Goal: Task Accomplishment & Management: Manage account settings

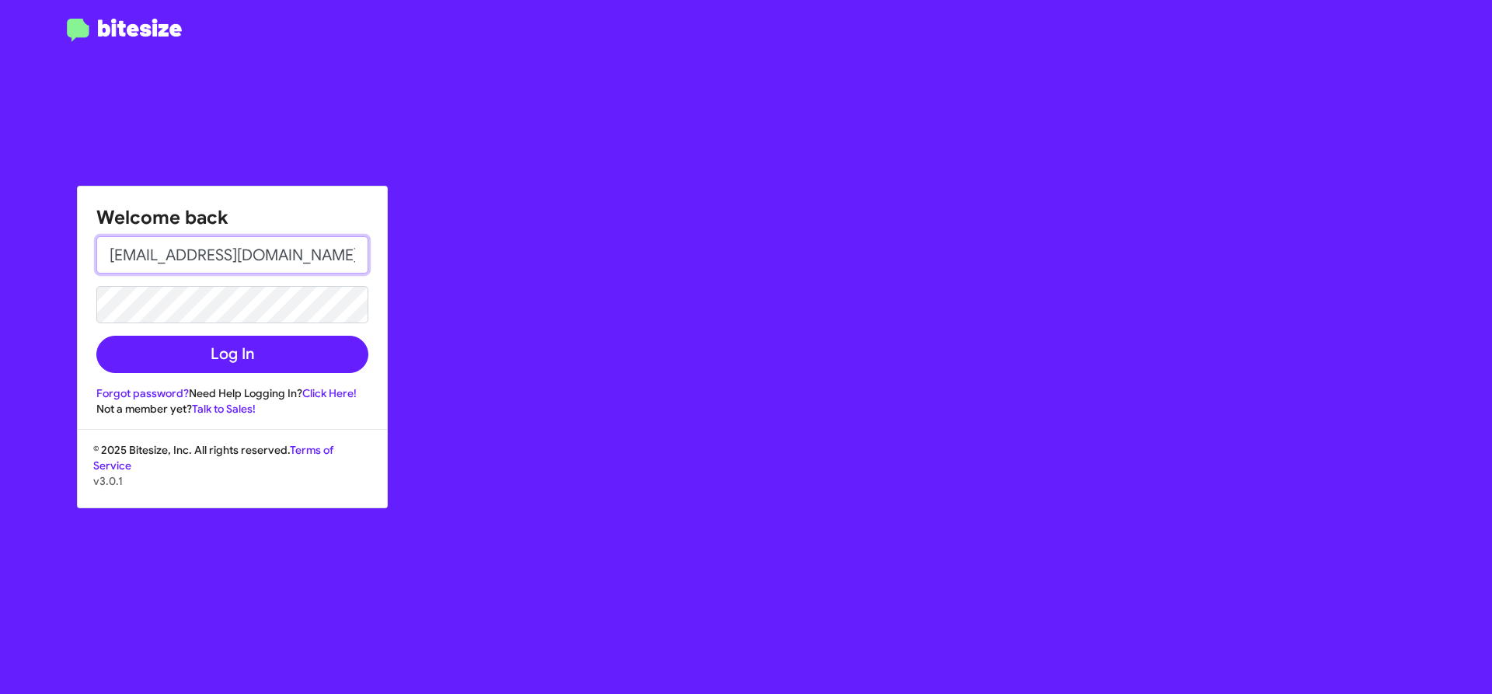
click at [278, 251] on input "dianakennedy@volvomarin.com" at bounding box center [232, 254] width 272 height 37
type input "[EMAIL_ADDRESS][DOMAIN_NAME]"
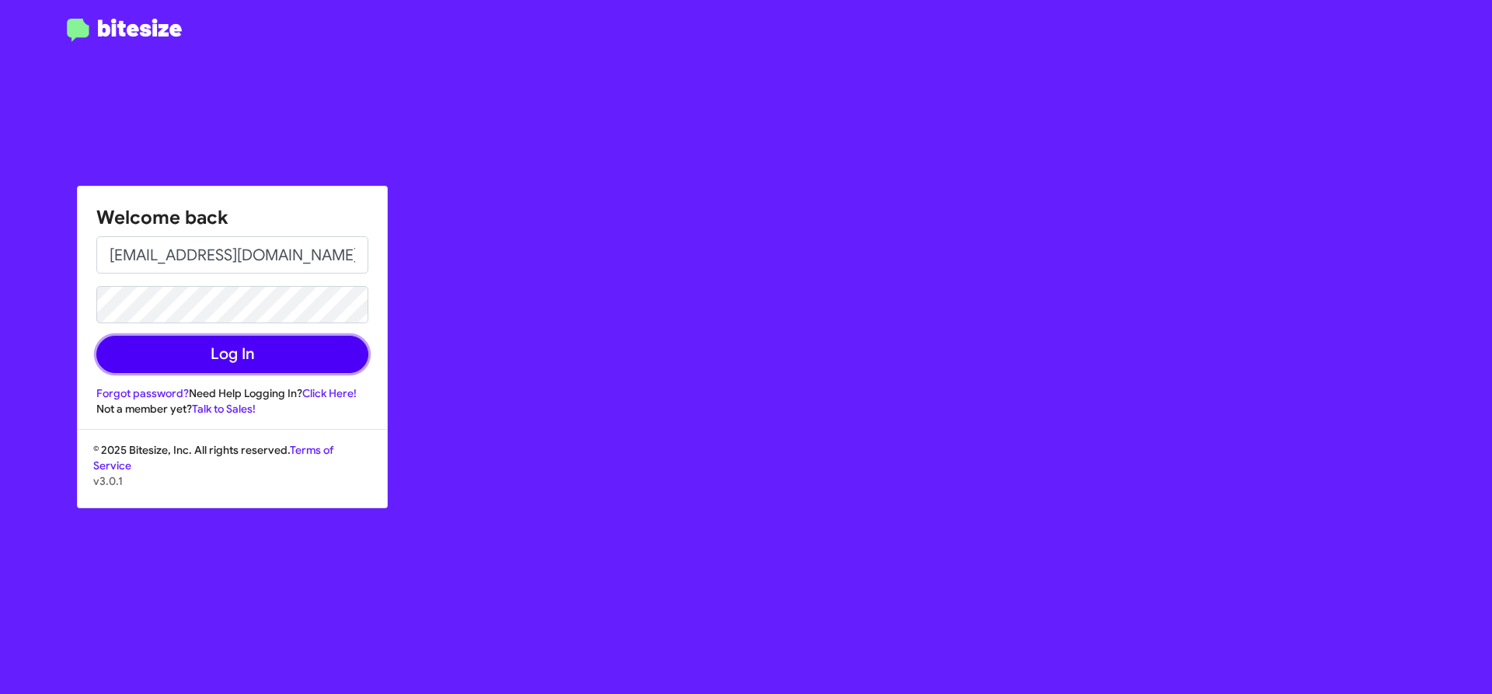
click at [227, 344] on button "Log In" at bounding box center [232, 354] width 272 height 37
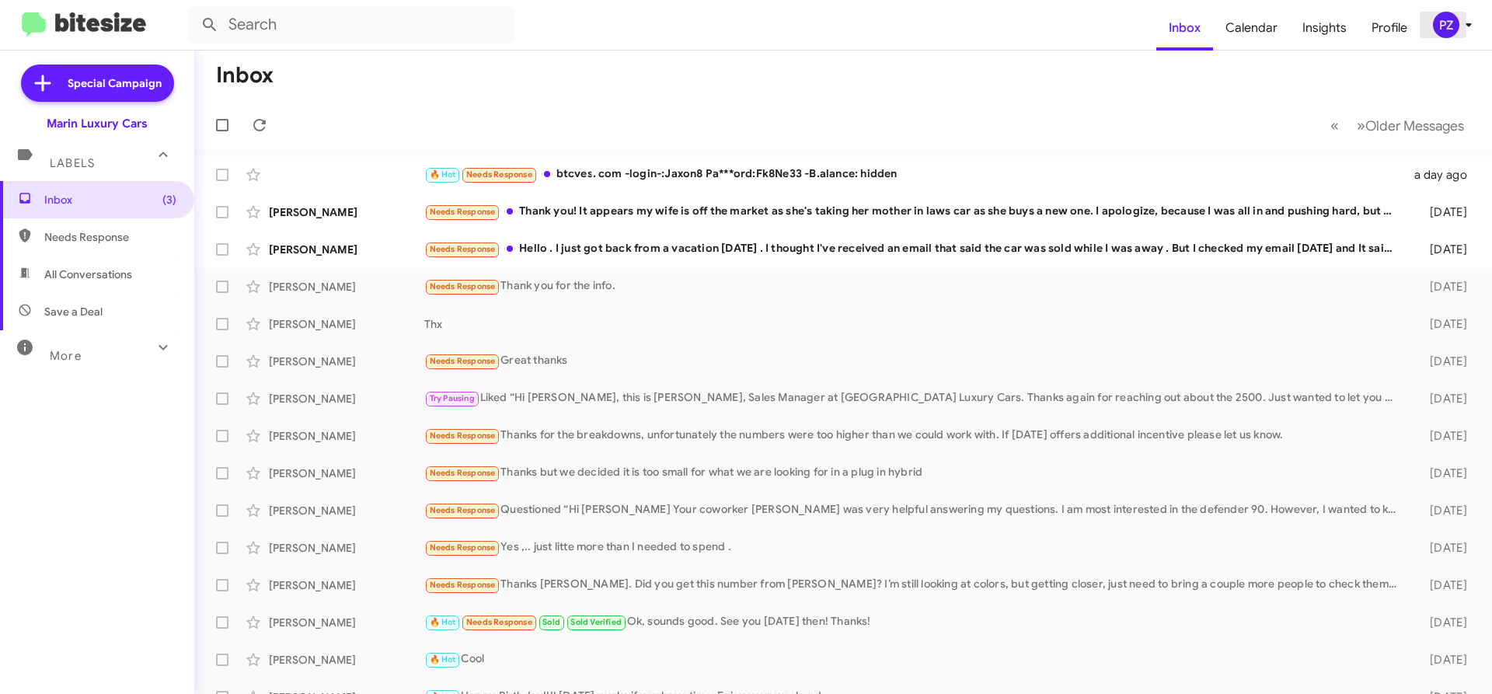
click at [1464, 29] on icon at bounding box center [1469, 25] width 19 height 19
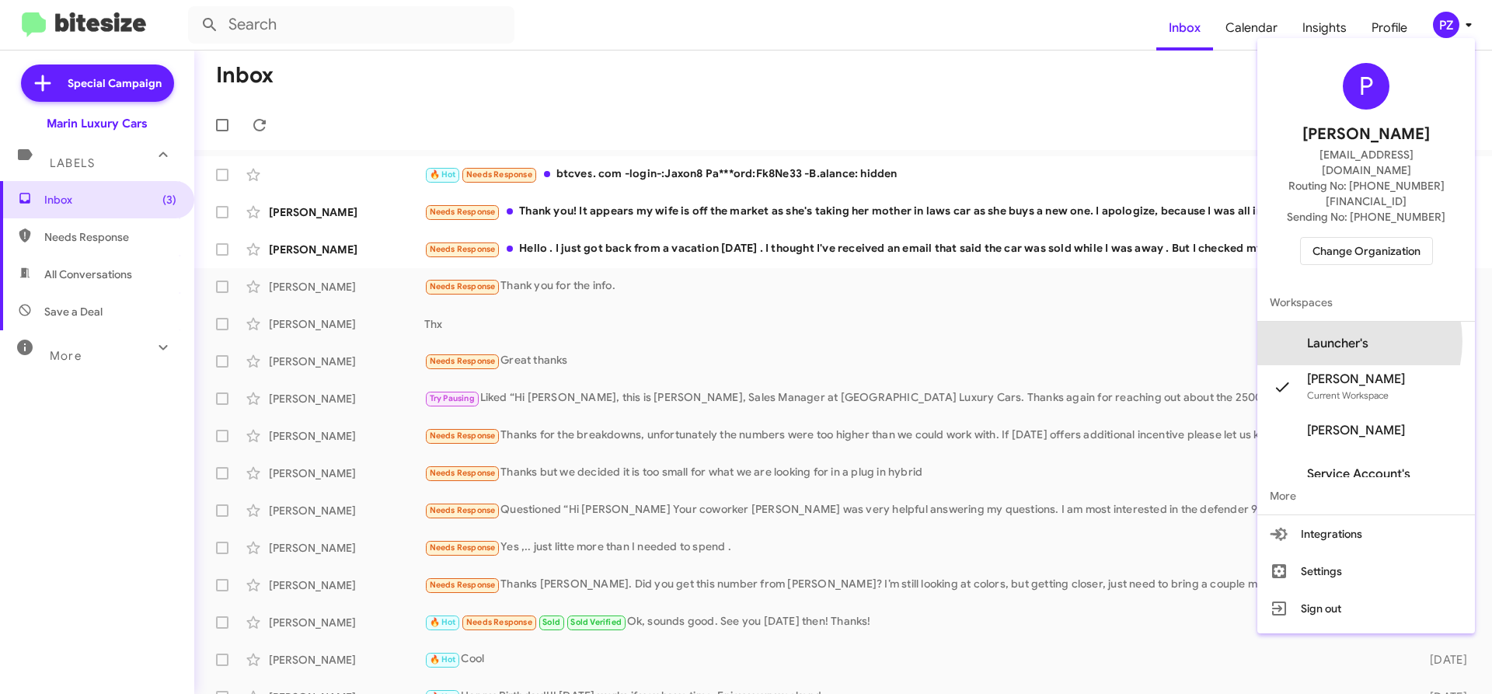
click at [1344, 336] on span "Launcher's" at bounding box center [1337, 344] width 61 height 16
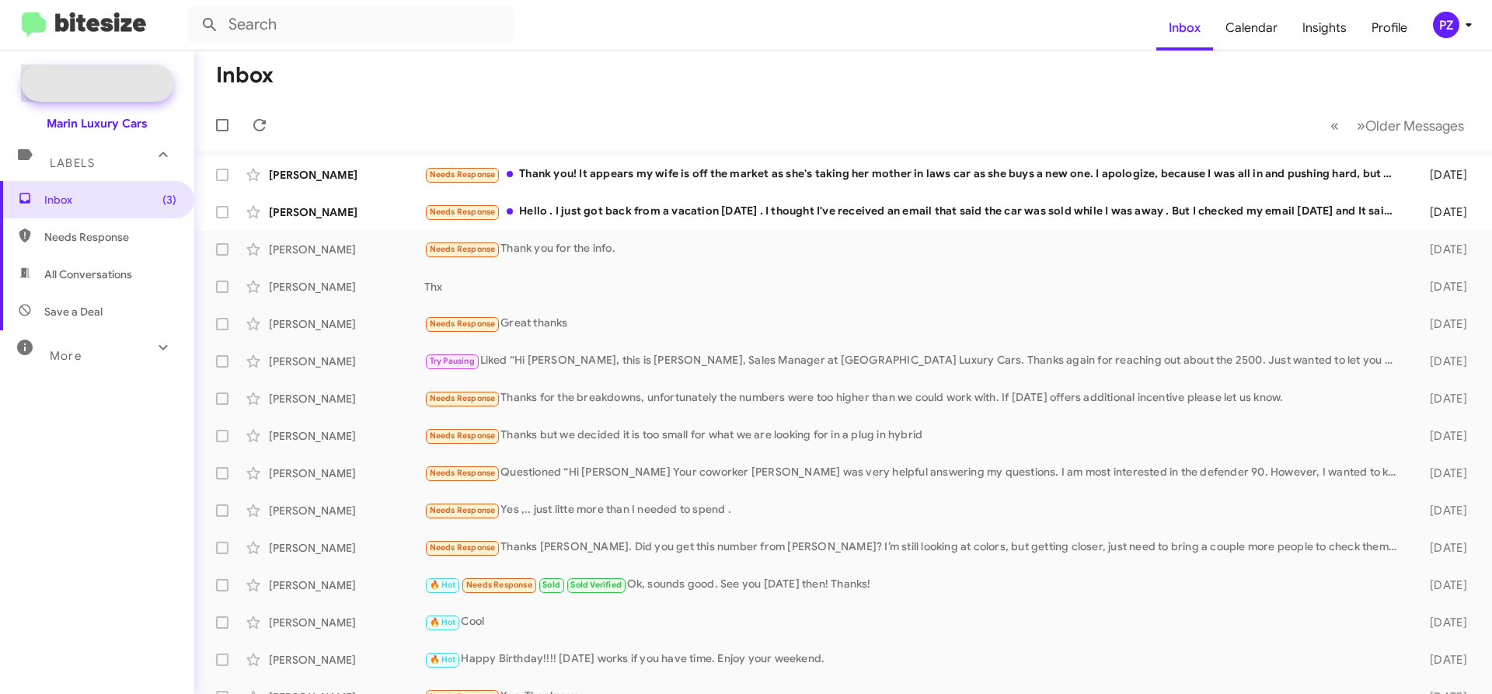
click at [106, 83] on span "Special Campaign" at bounding box center [115, 83] width 94 height 16
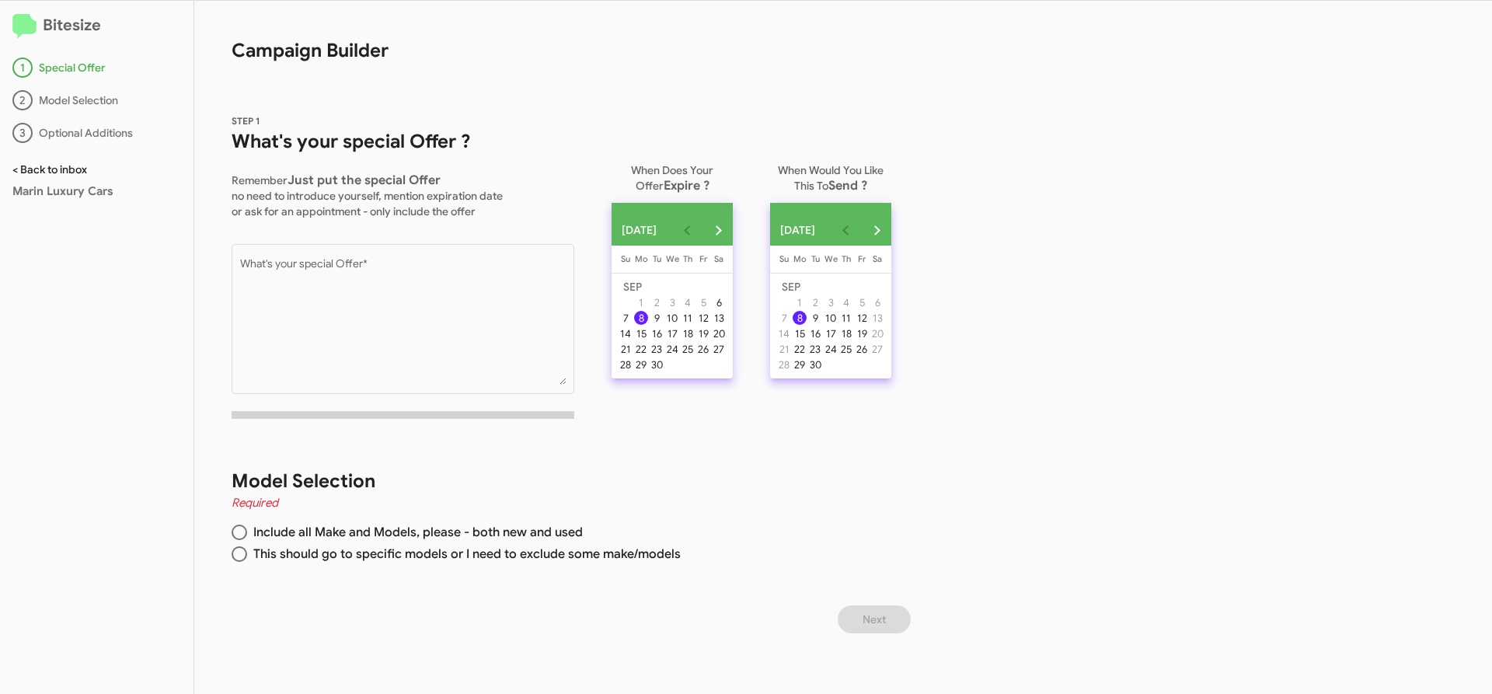
click at [51, 171] on link "< Back to inbox" at bounding box center [49, 169] width 75 height 14
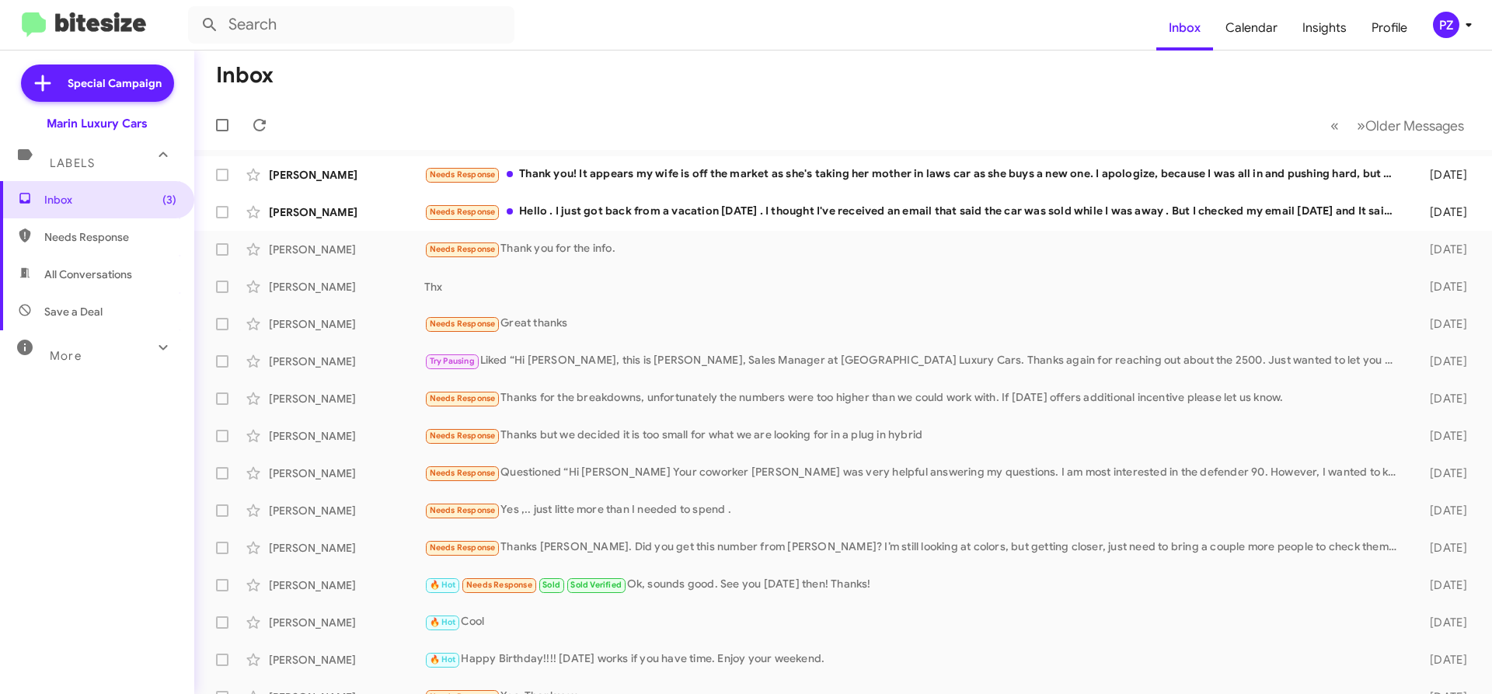
drag, startPoint x: 104, startPoint y: 117, endPoint x: 97, endPoint y: 138, distance: 21.4
click at [104, 117] on div "Marin Luxury Cars" at bounding box center [97, 124] width 101 height 16
click at [108, 115] on div "Marin Luxury Cars" at bounding box center [97, 121] width 194 height 22
click at [1437, 30] on div "PZ" at bounding box center [1446, 25] width 26 height 26
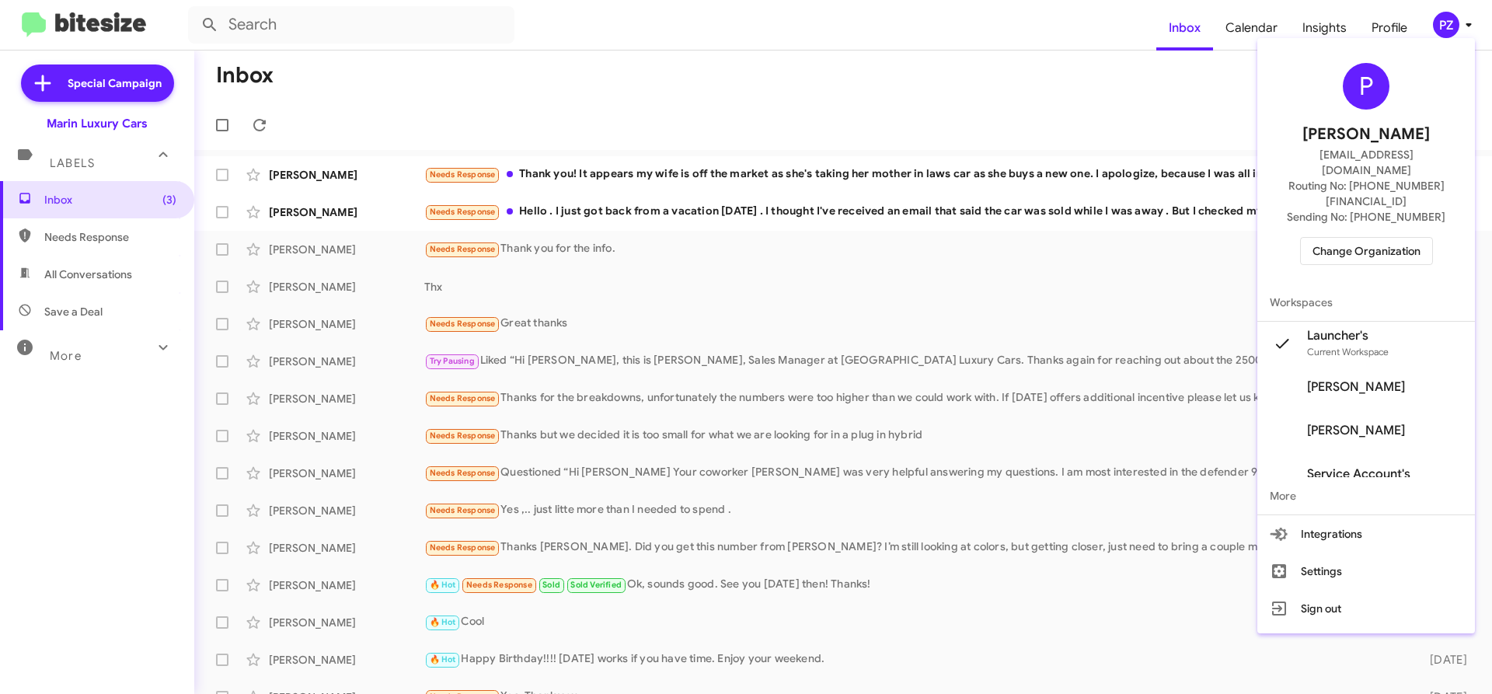
click at [1339, 423] on span "[PERSON_NAME]" at bounding box center [1356, 431] width 98 height 16
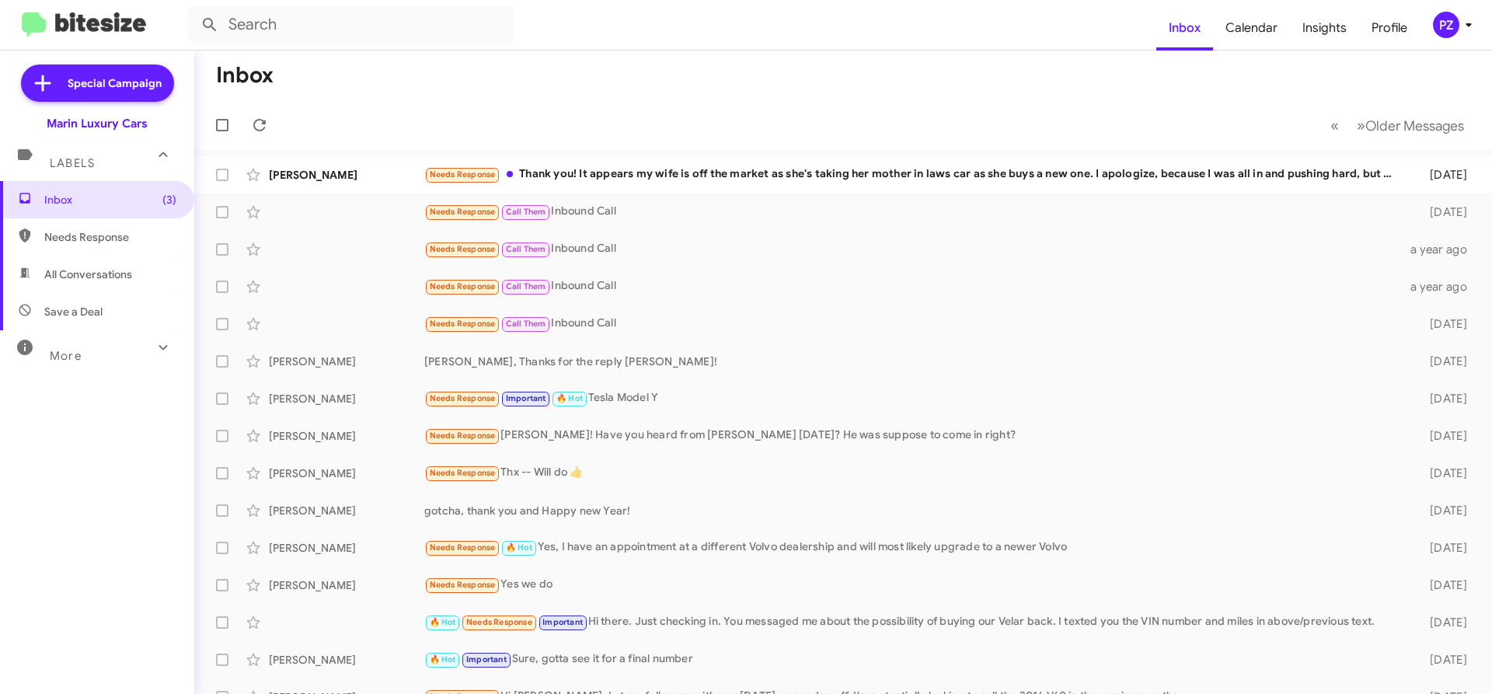
click at [1444, 24] on div "PZ" at bounding box center [1446, 25] width 26 height 26
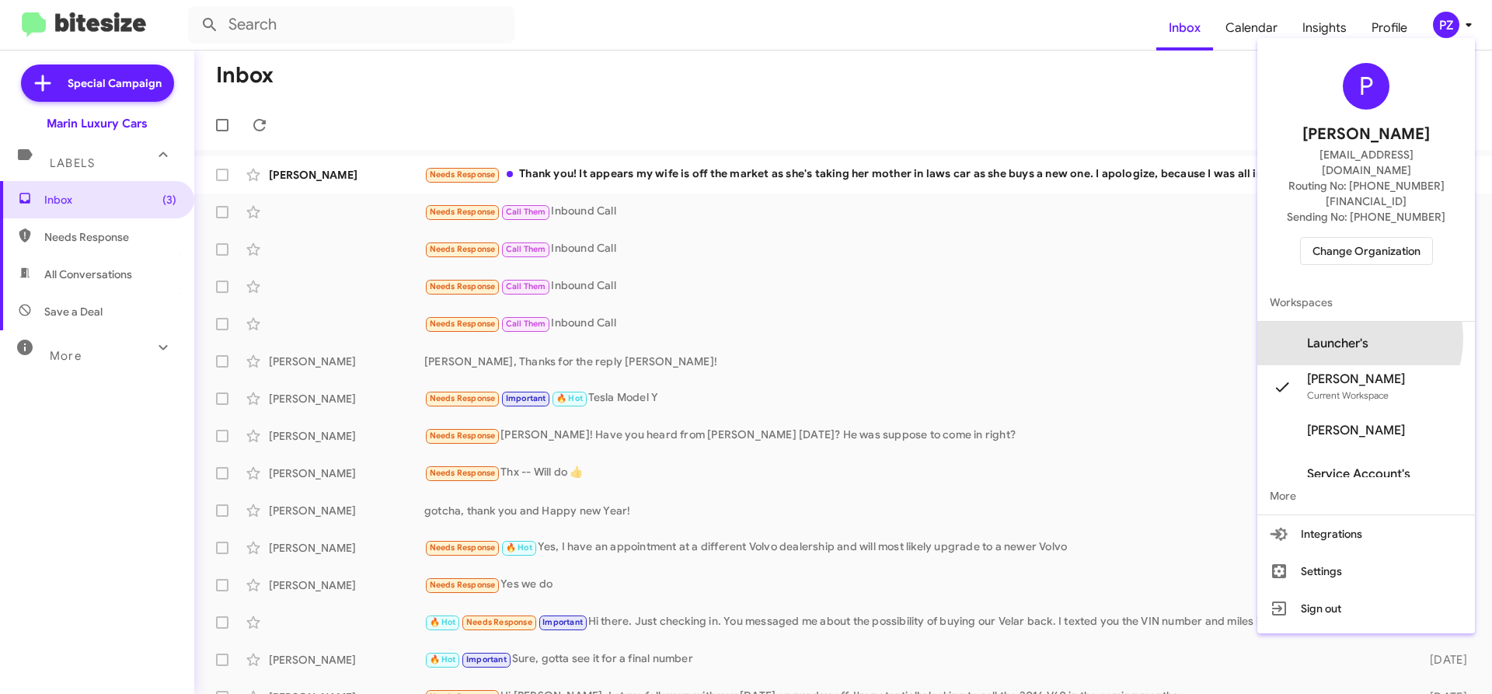
click at [1351, 336] on span "Launcher's" at bounding box center [1337, 344] width 61 height 16
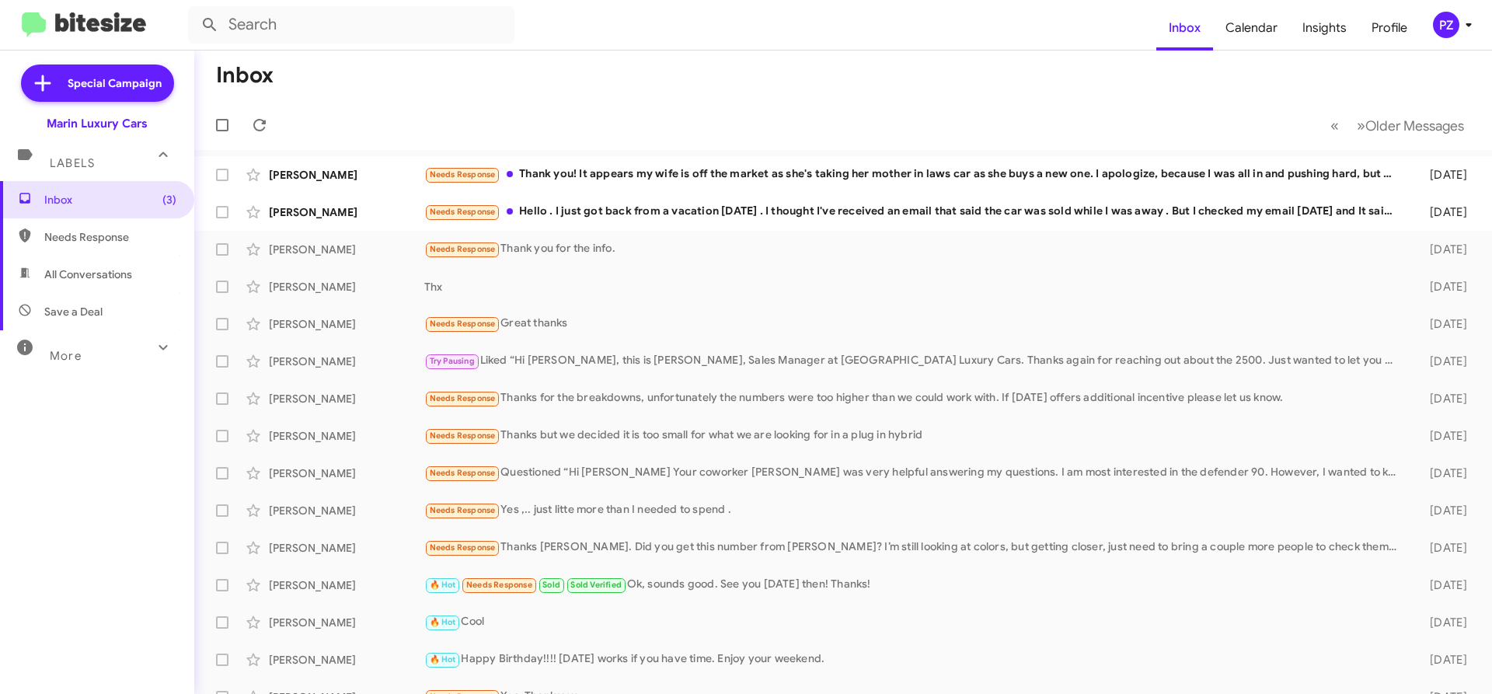
click at [1447, 26] on div "PZ" at bounding box center [1446, 25] width 26 height 26
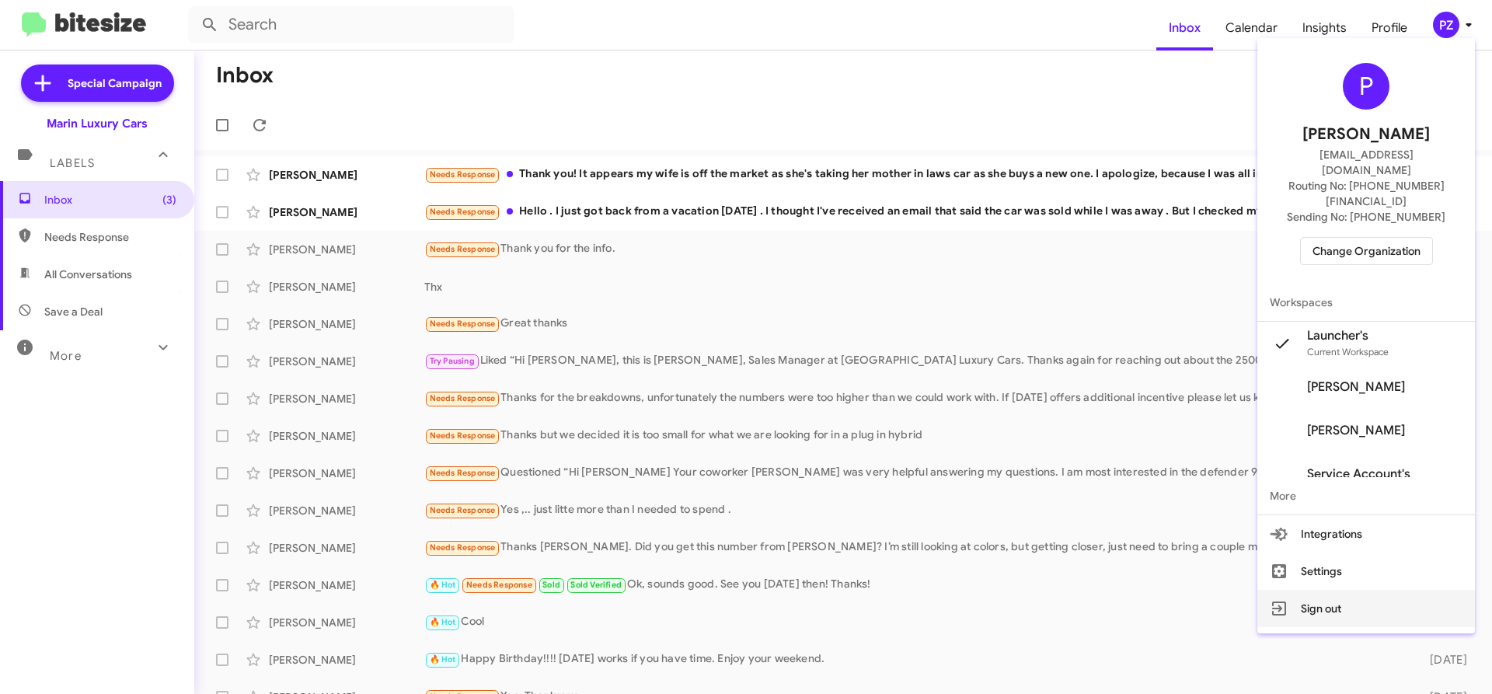
click at [1325, 590] on button "Sign out" at bounding box center [1367, 608] width 218 height 37
